Goal: Book appointment/travel/reservation

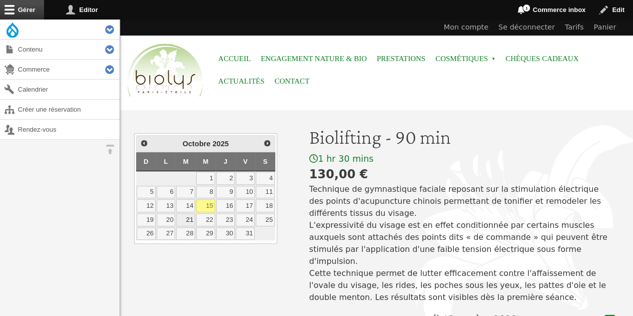
click at [190, 214] on link "21" at bounding box center [185, 219] width 19 height 13
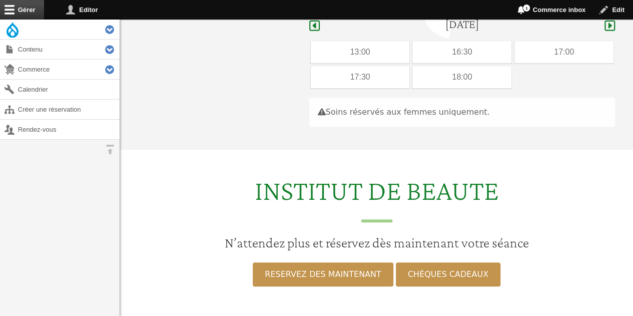
scroll to position [299, 0]
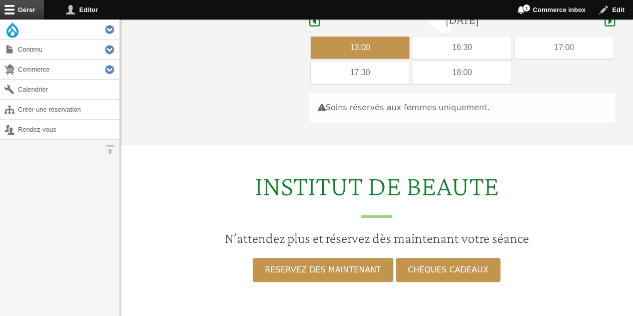
click at [406, 37] on div "13:00" at bounding box center [360, 48] width 99 height 22
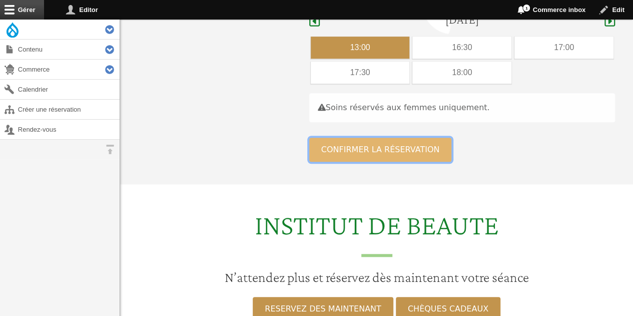
click at [336, 138] on button "Confirmer la réservation" at bounding box center [380, 150] width 143 height 24
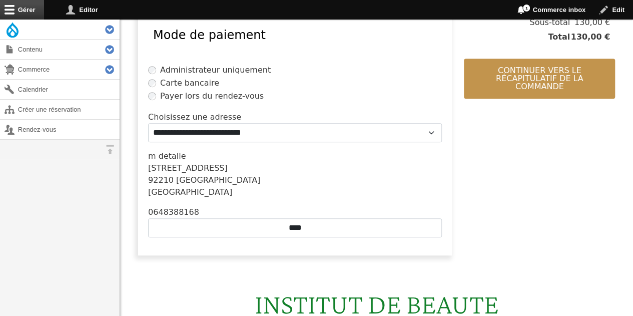
scroll to position [275, 0]
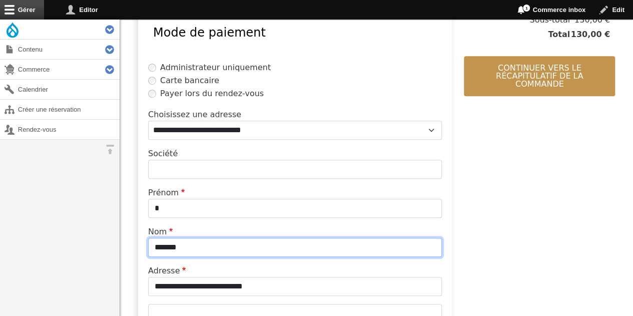
click at [207, 246] on input "*******" at bounding box center [295, 247] width 294 height 19
type input "*"
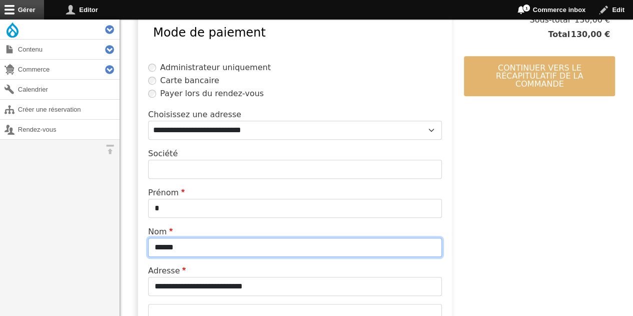
type input "******"
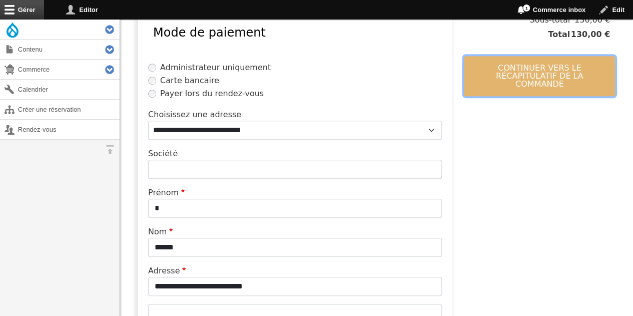
click at [501, 79] on button "Continuer vers le récapitulatif de la commande" at bounding box center [539, 76] width 151 height 40
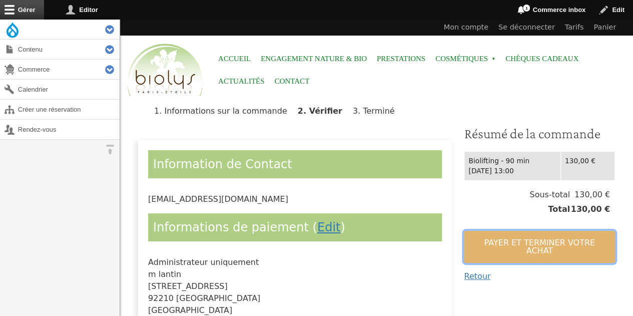
click at [488, 238] on button "Payer et terminer votre achat" at bounding box center [539, 247] width 151 height 32
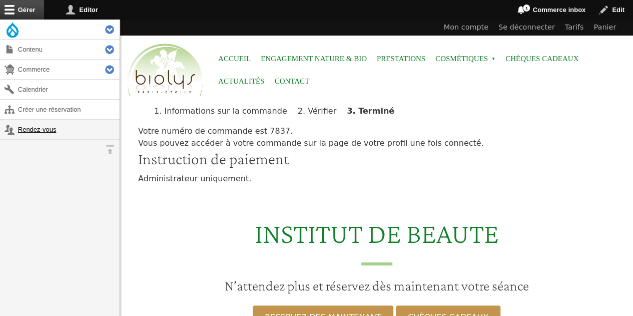
click at [53, 132] on link "Rendez-vous" at bounding box center [60, 130] width 120 height 20
